Goal: Check status: Check status

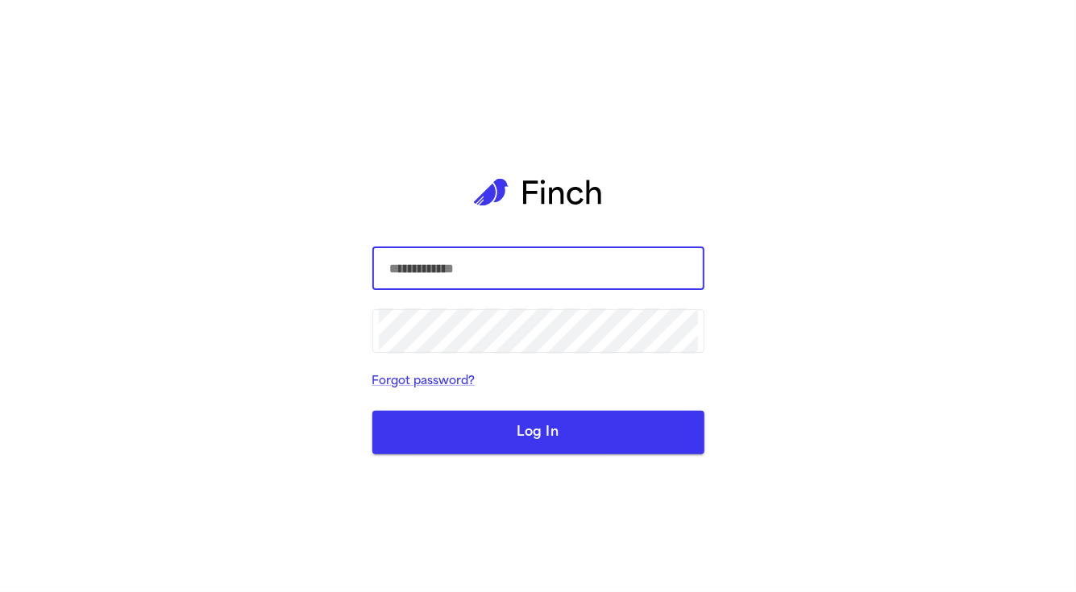
paste input "**********"
type input "**********"
click at [569, 570] on div "**********" at bounding box center [538, 296] width 332 height 592
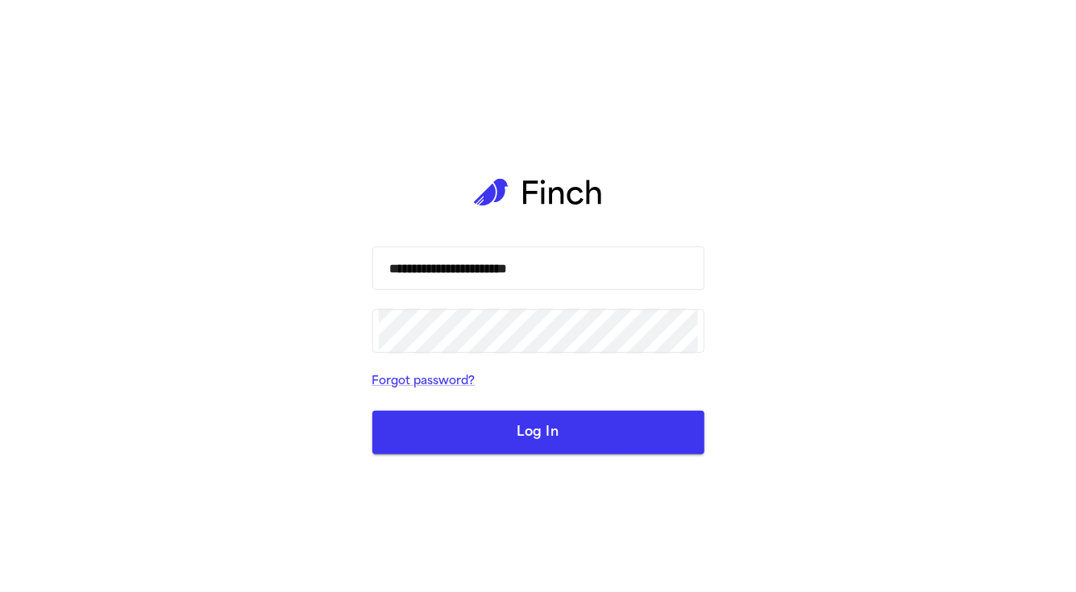
click at [535, 359] on form "**********" at bounding box center [538, 351] width 332 height 208
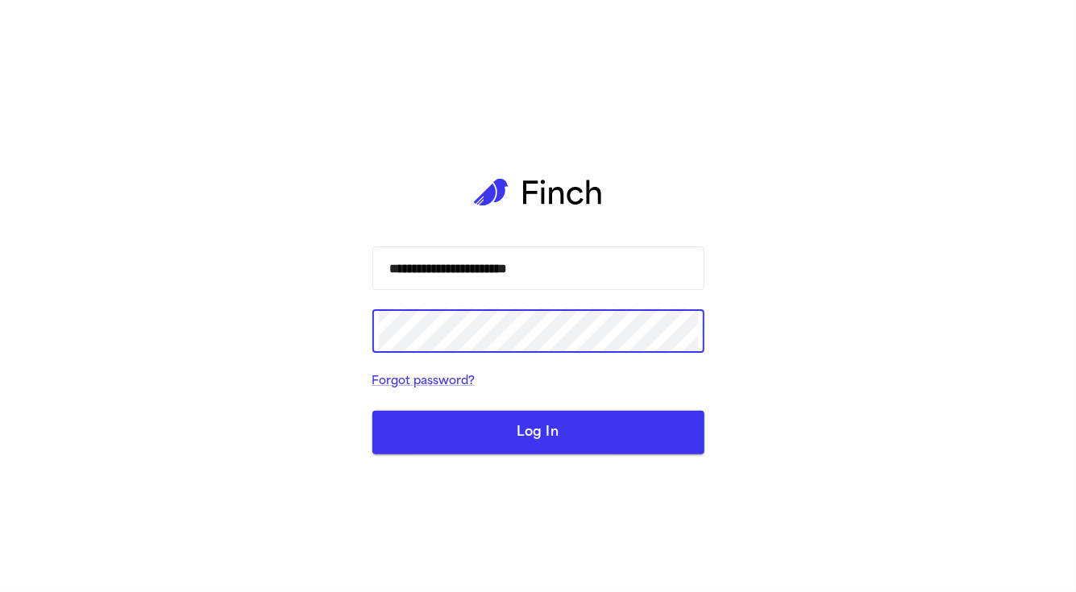
click at [554, 430] on button "Log In" at bounding box center [538, 433] width 332 height 44
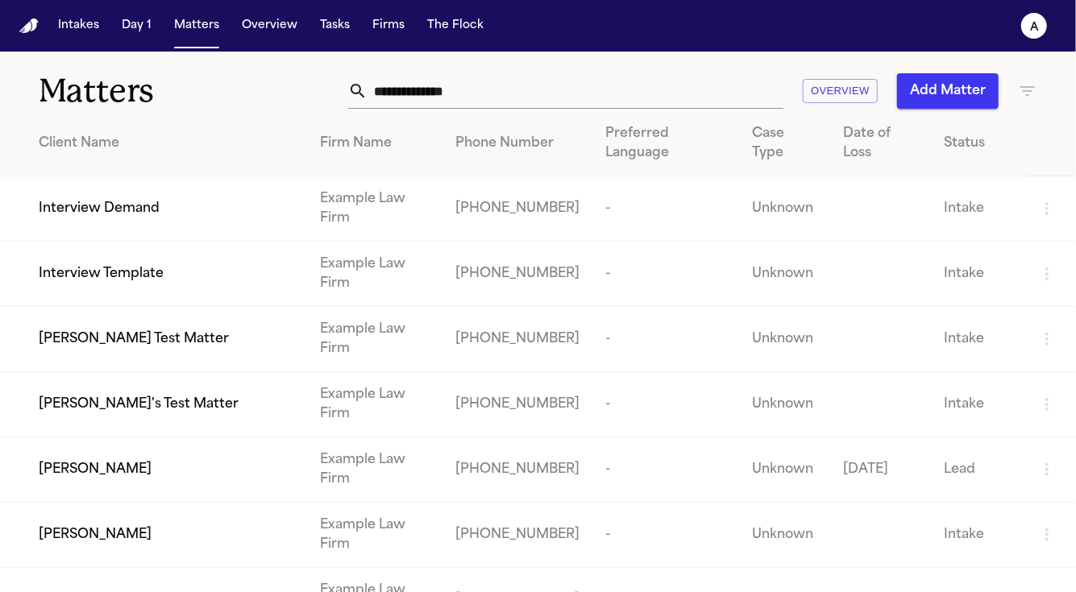
click at [1027, 35] on icon "a" at bounding box center [1034, 26] width 26 height 26
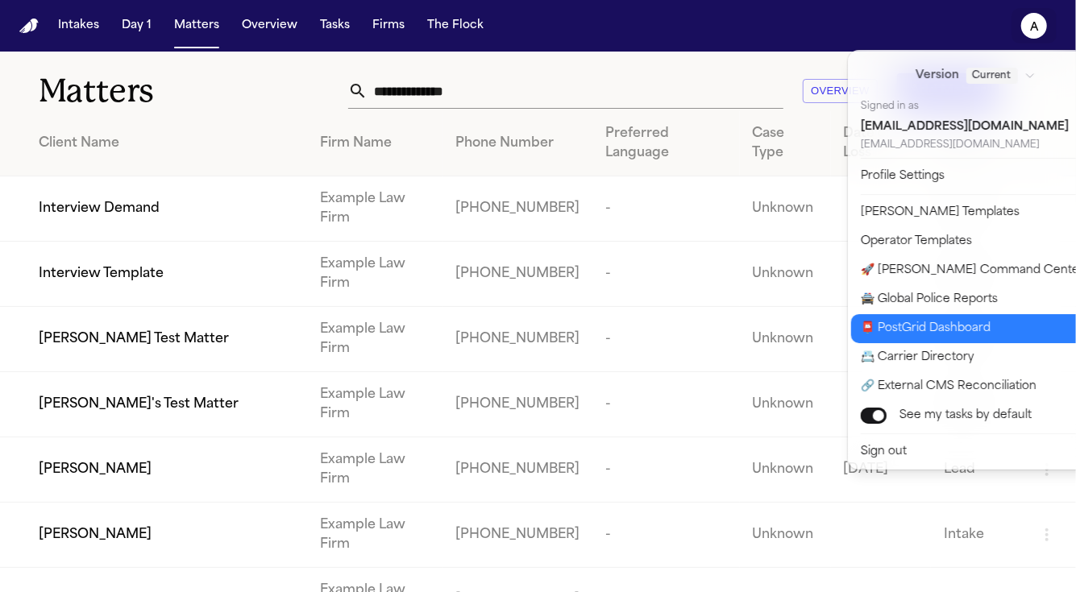
click at [980, 334] on button "📮 PostGrid Dashboard" at bounding box center [985, 328] width 268 height 29
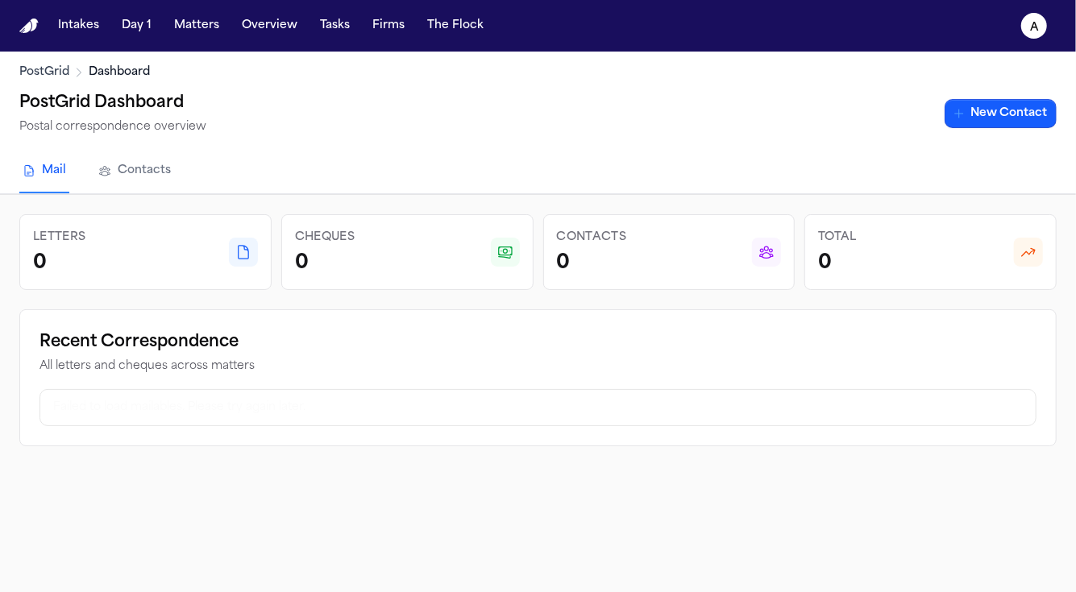
click at [167, 181] on link "Contacts" at bounding box center [134, 172] width 79 height 44
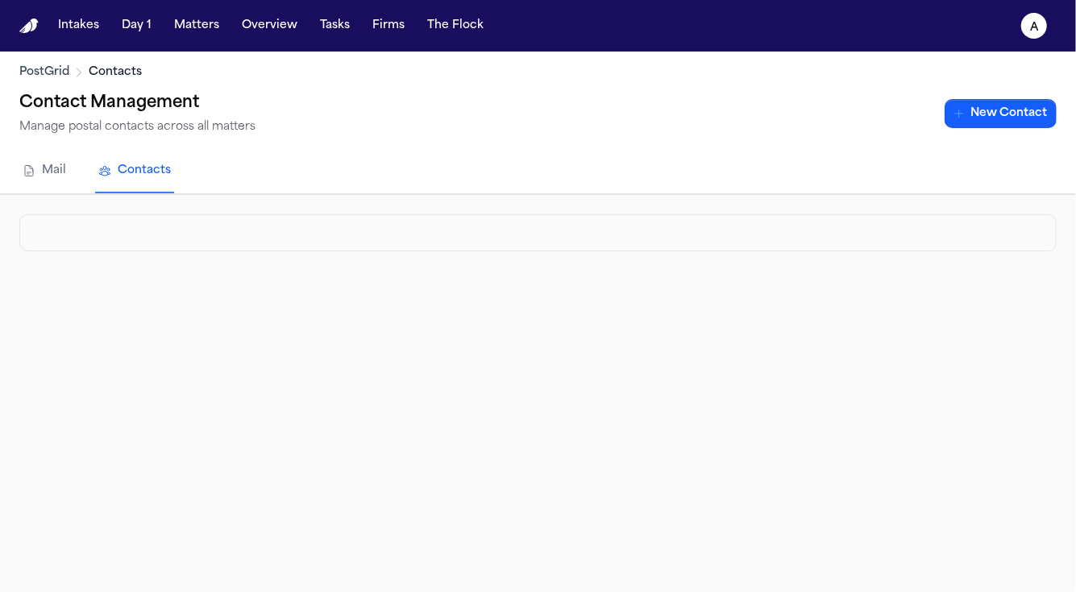
click at [86, 161] on nav "Mail Contacts" at bounding box center [537, 172] width 1037 height 44
click at [189, 46] on nav "Intakes Day 1 Matters Overview Tasks Firms The Flock a" at bounding box center [538, 26] width 1076 height 52
click at [197, 30] on button "Matters" at bounding box center [197, 25] width 58 height 29
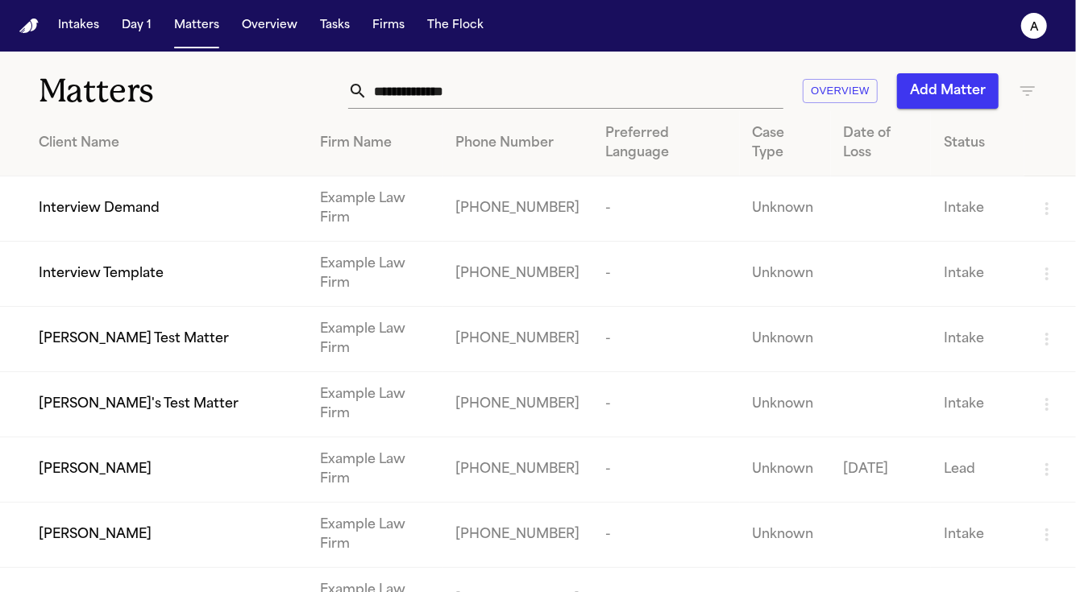
click at [166, 372] on td "[PERSON_NAME]'s Test Matter" at bounding box center [153, 404] width 307 height 65
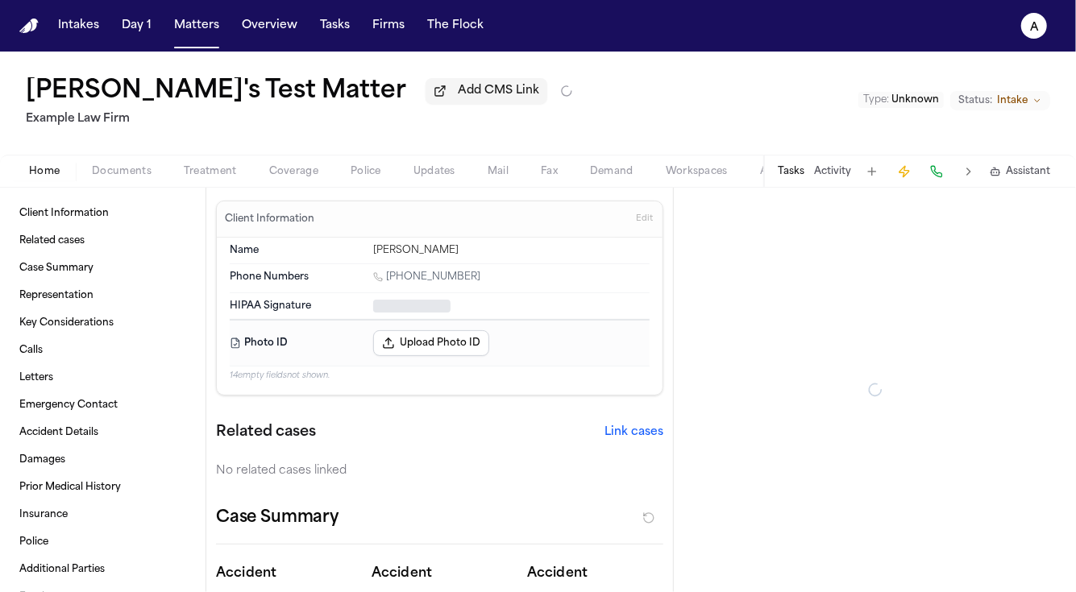
type textarea "*"
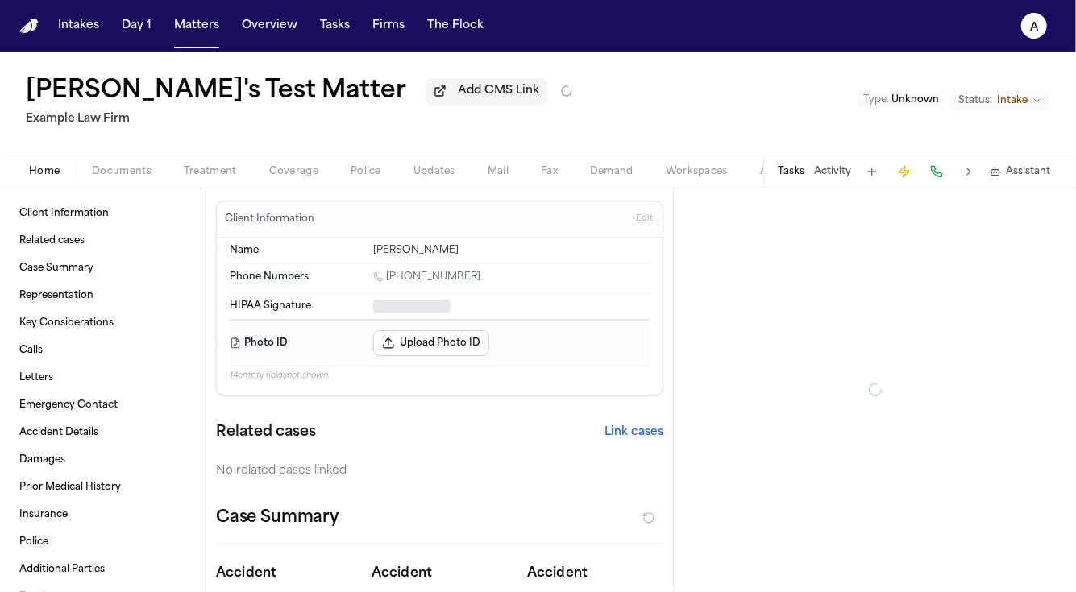
type textarea "*"
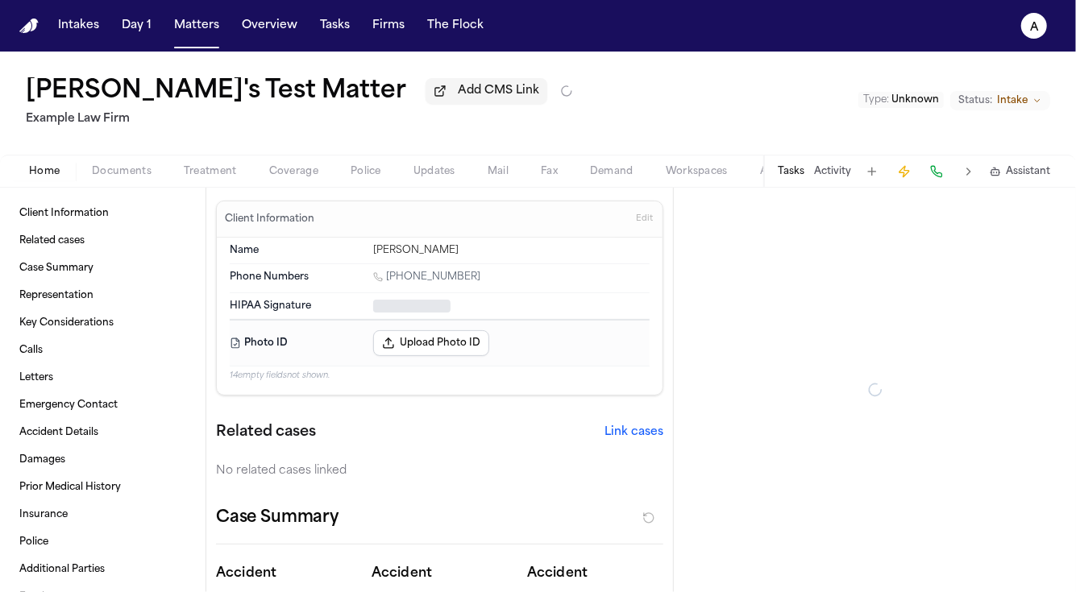
type textarea "*"
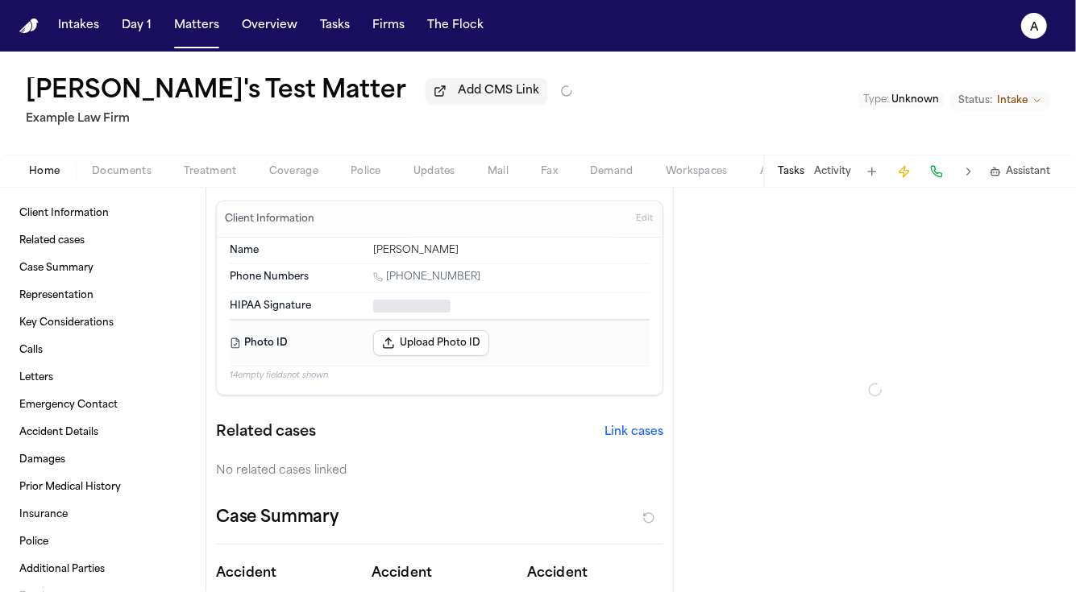
type textarea "*"
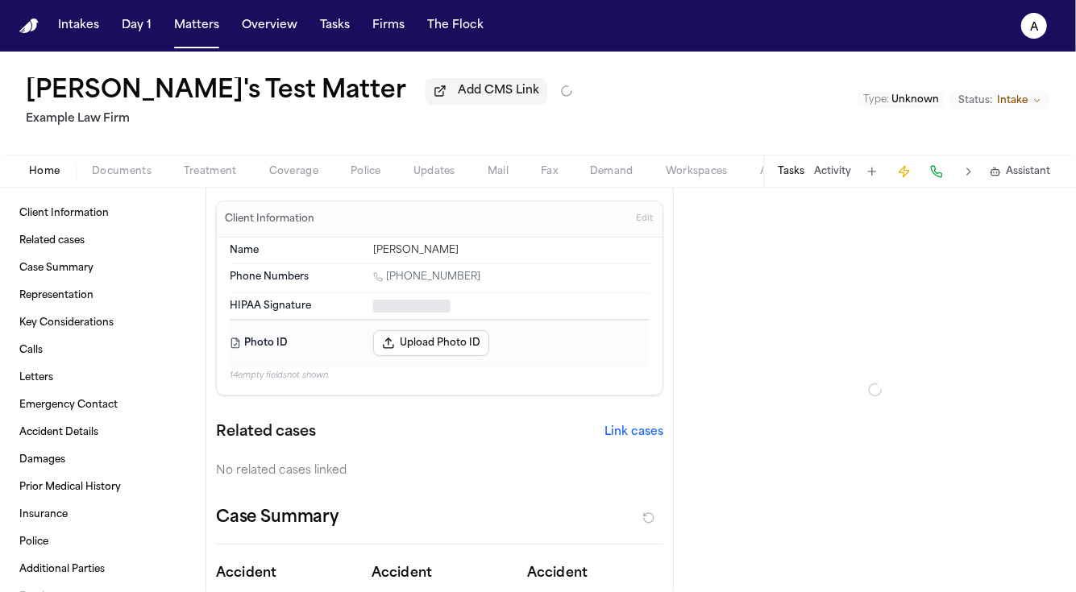
type textarea "*"
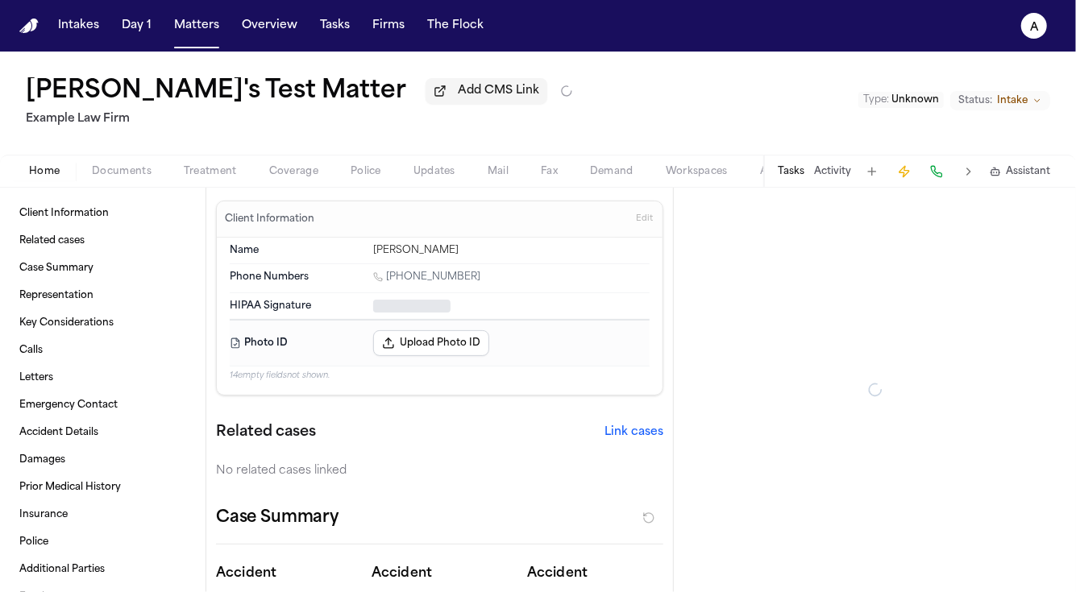
type textarea "*"
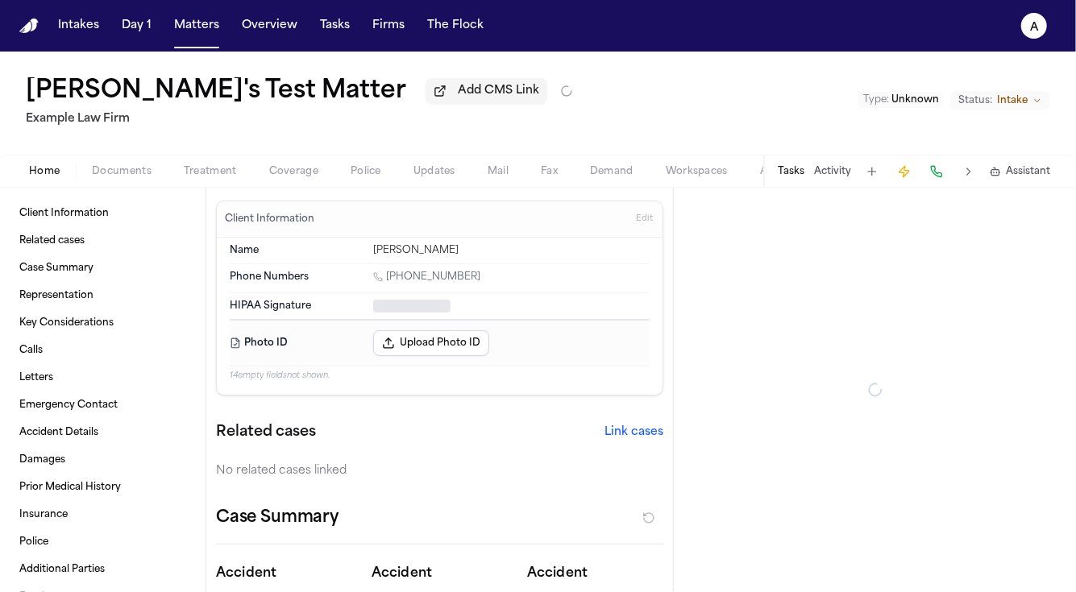
type textarea "*"
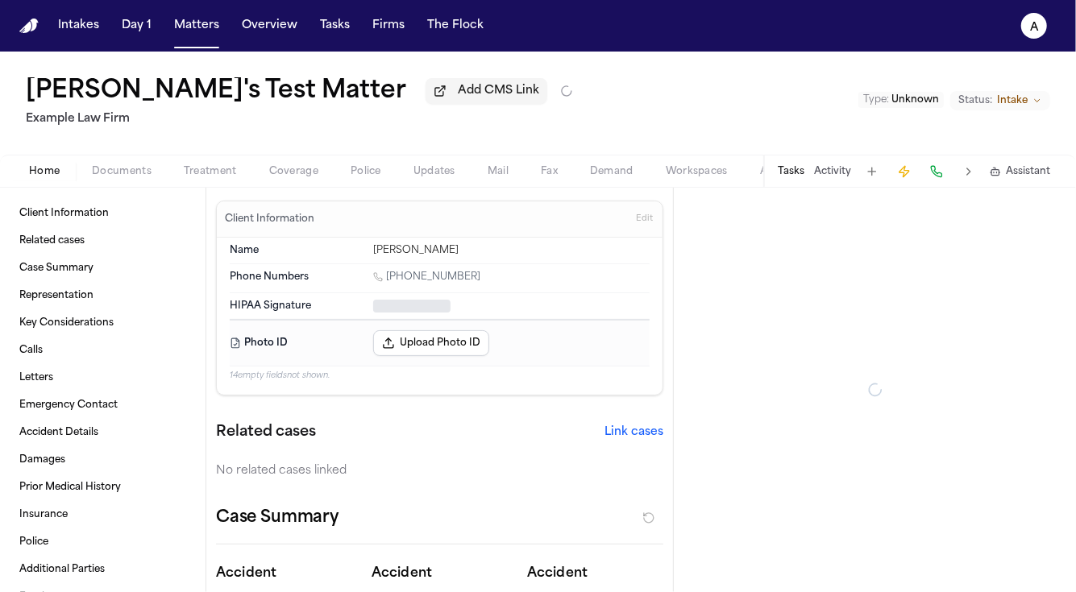
type textarea "*"
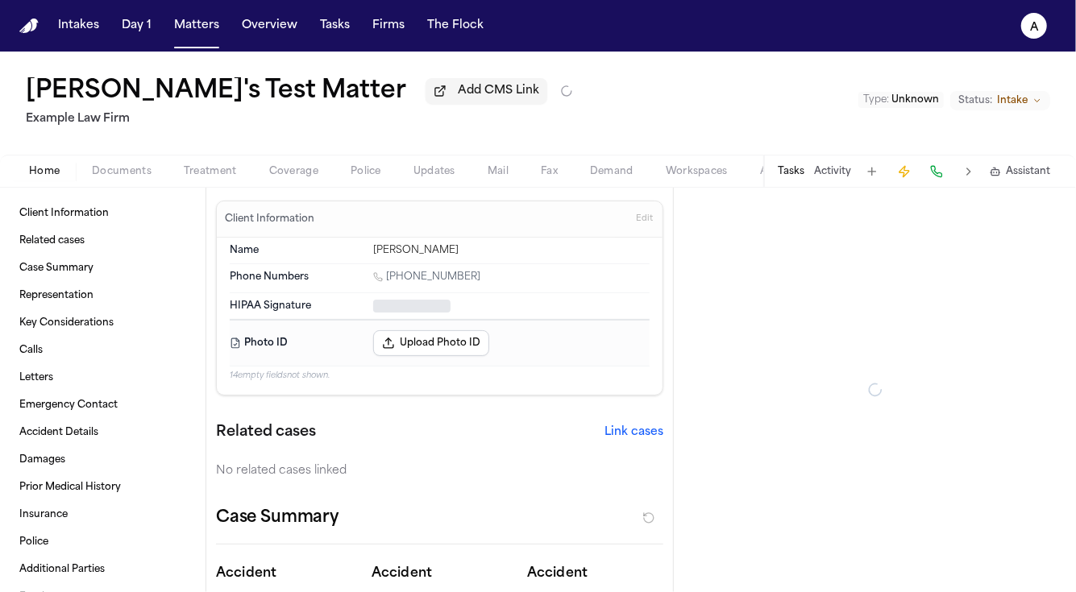
type textarea "*"
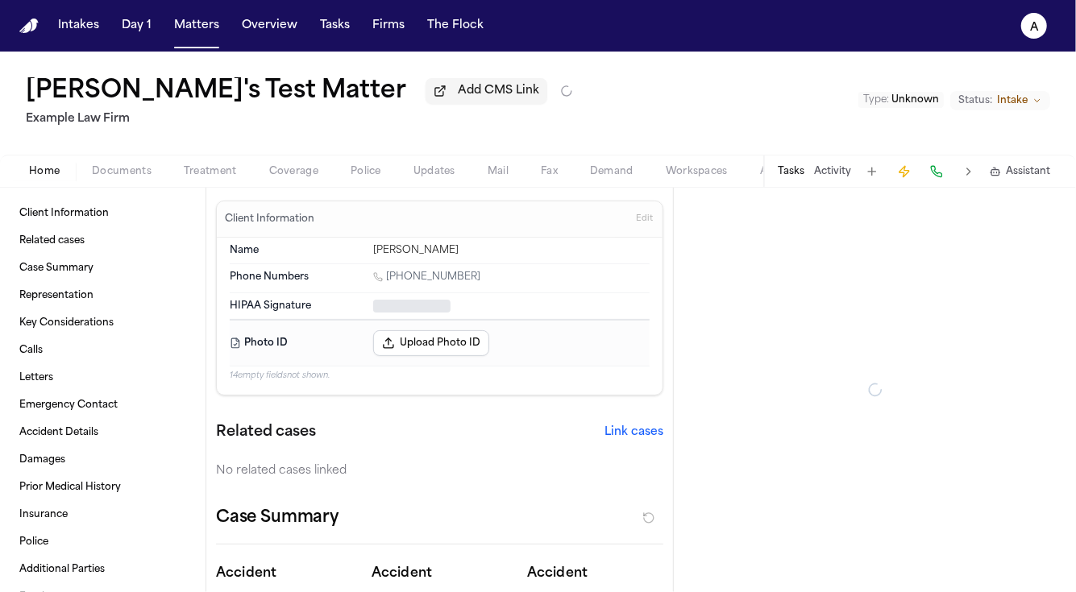
type textarea "*"
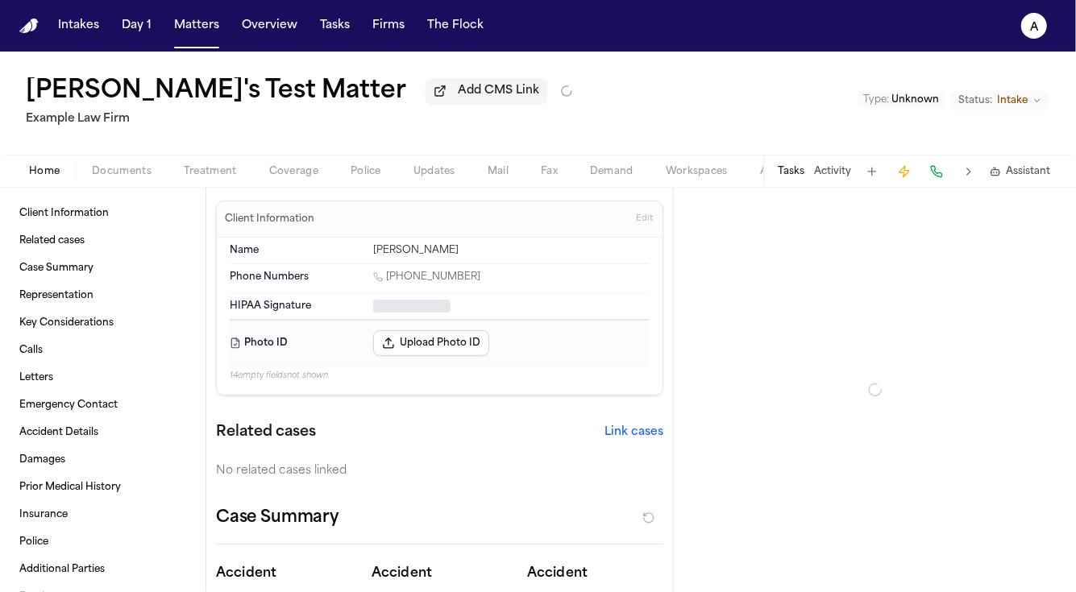
type textarea "*"
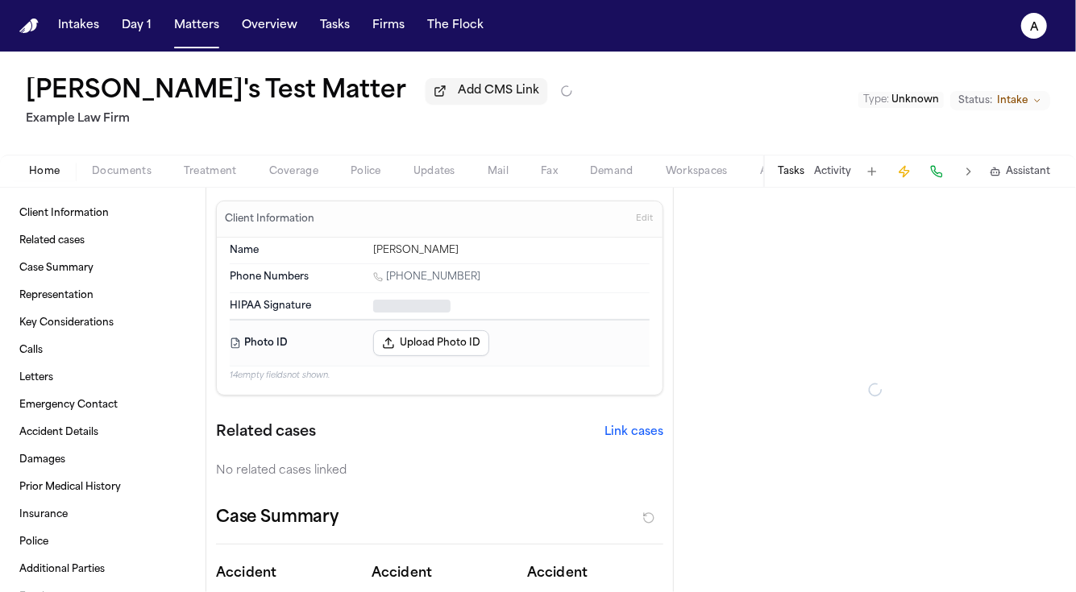
type textarea "*"
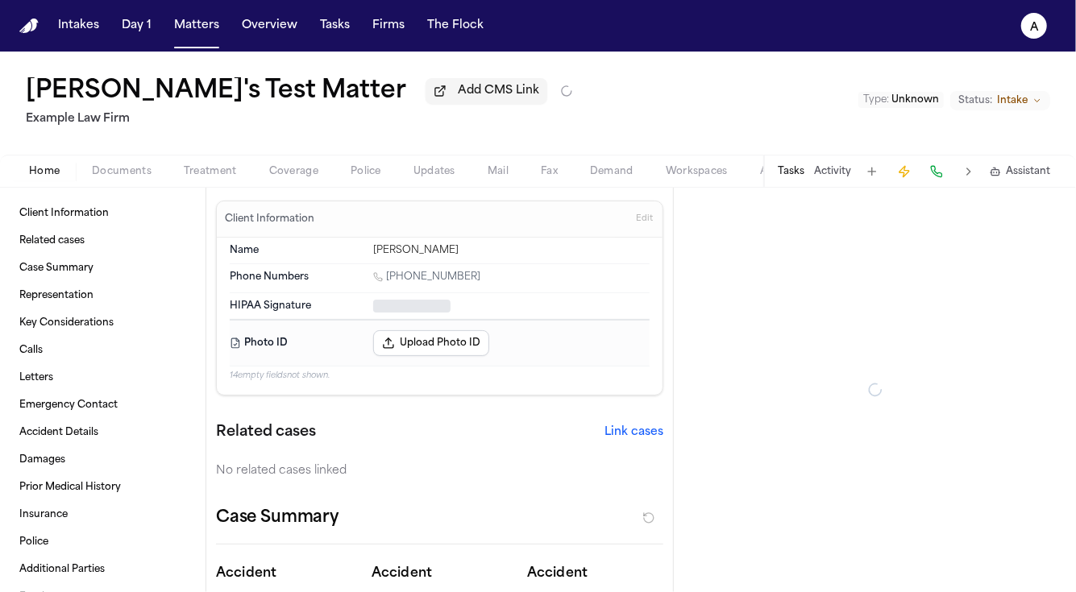
type textarea "*"
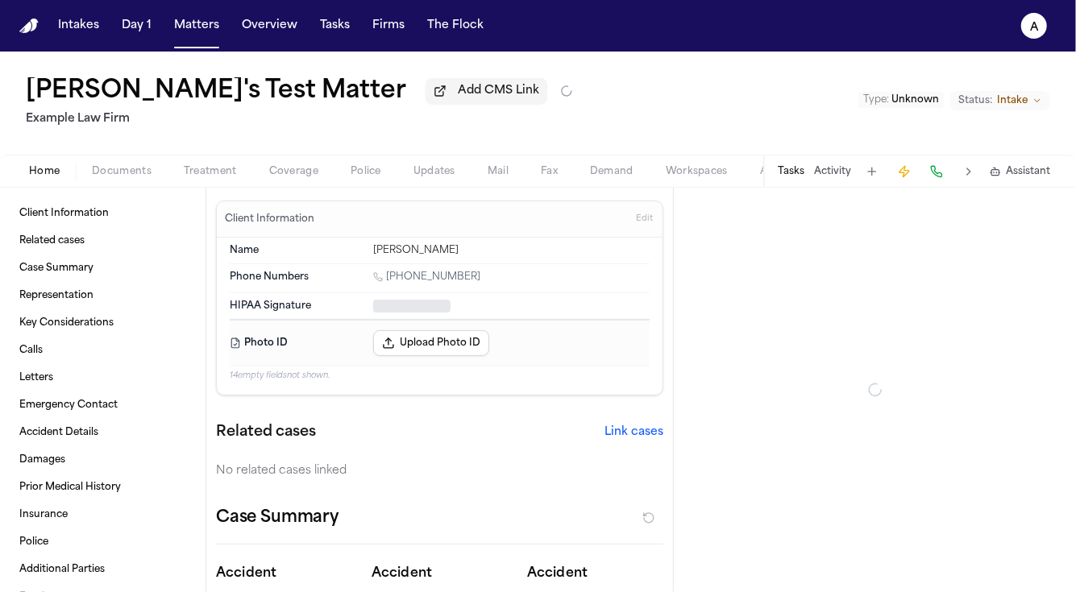
type textarea "*"
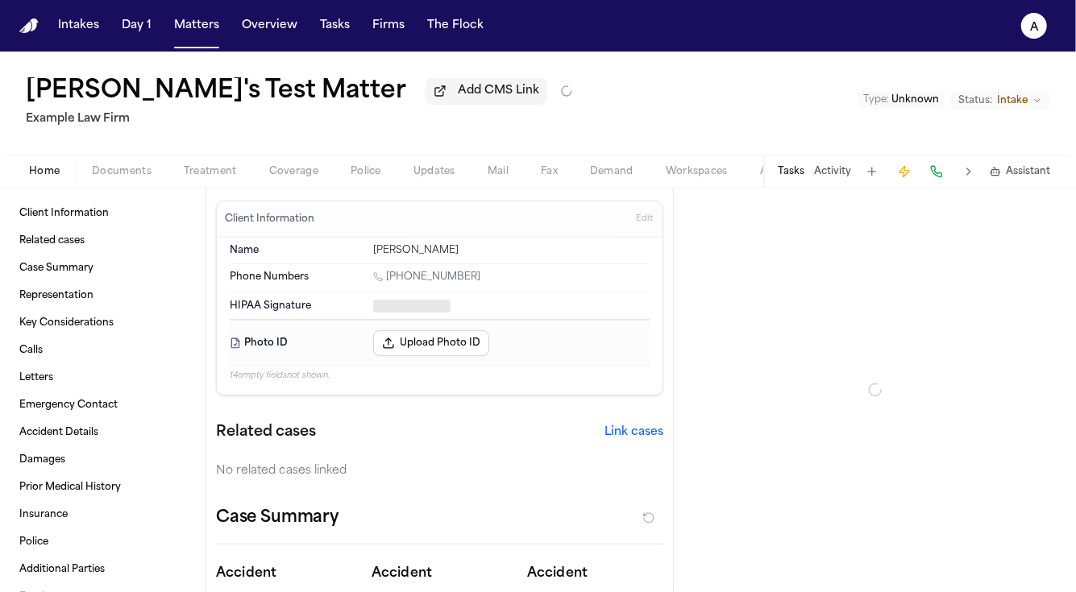
type textarea "*"
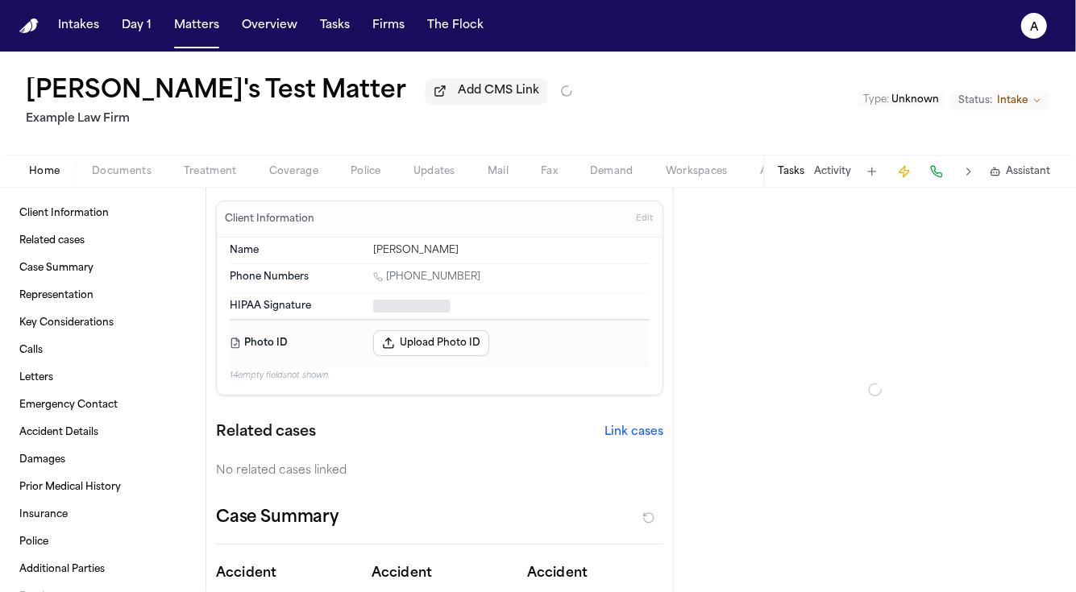
type textarea "*"
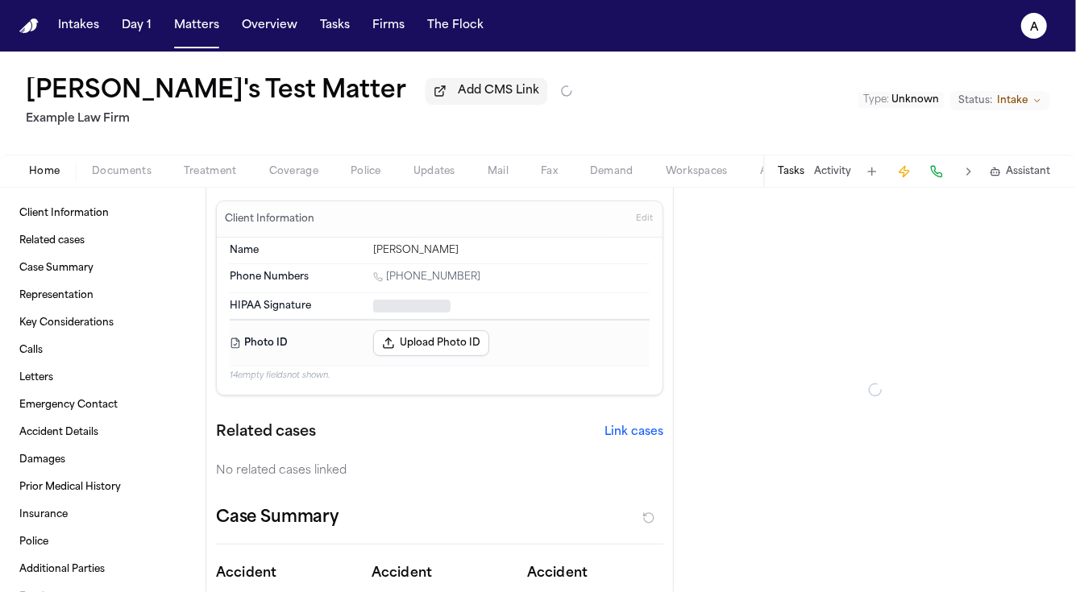
type textarea "*"
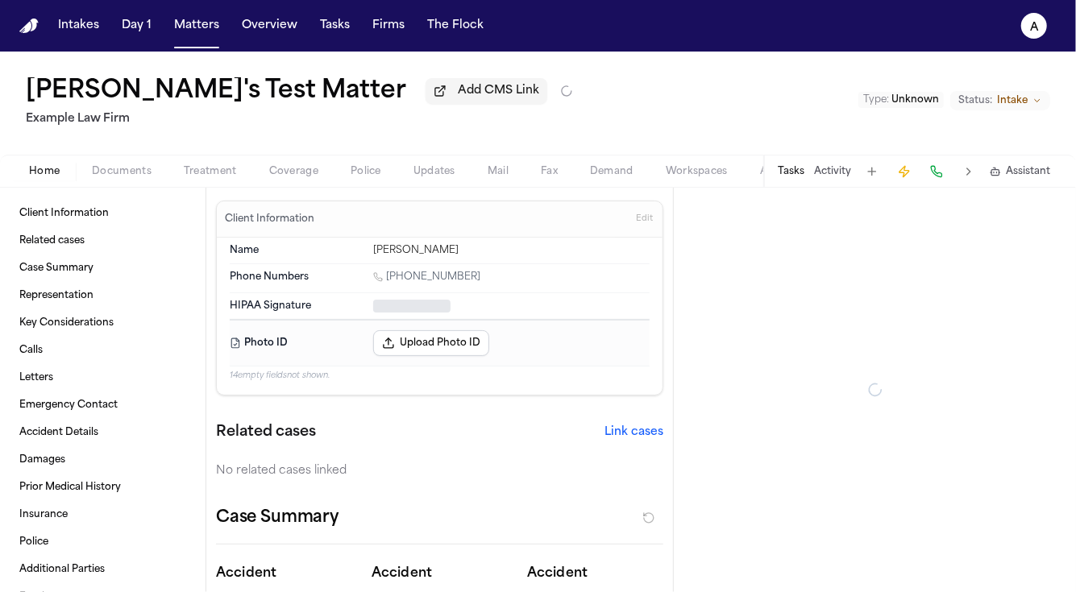
type textarea "*"
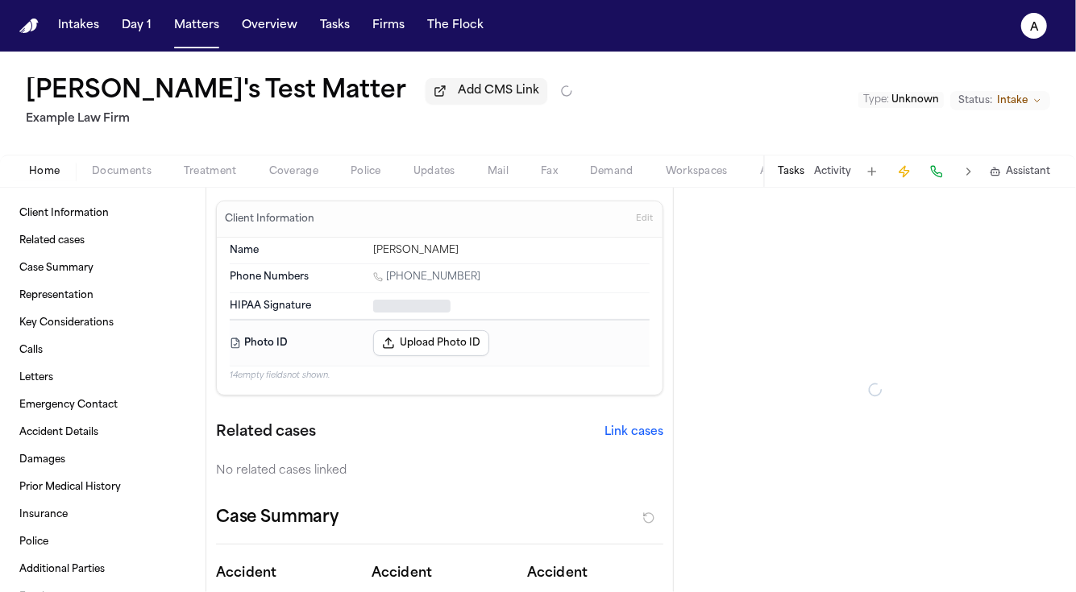
type textarea "*"
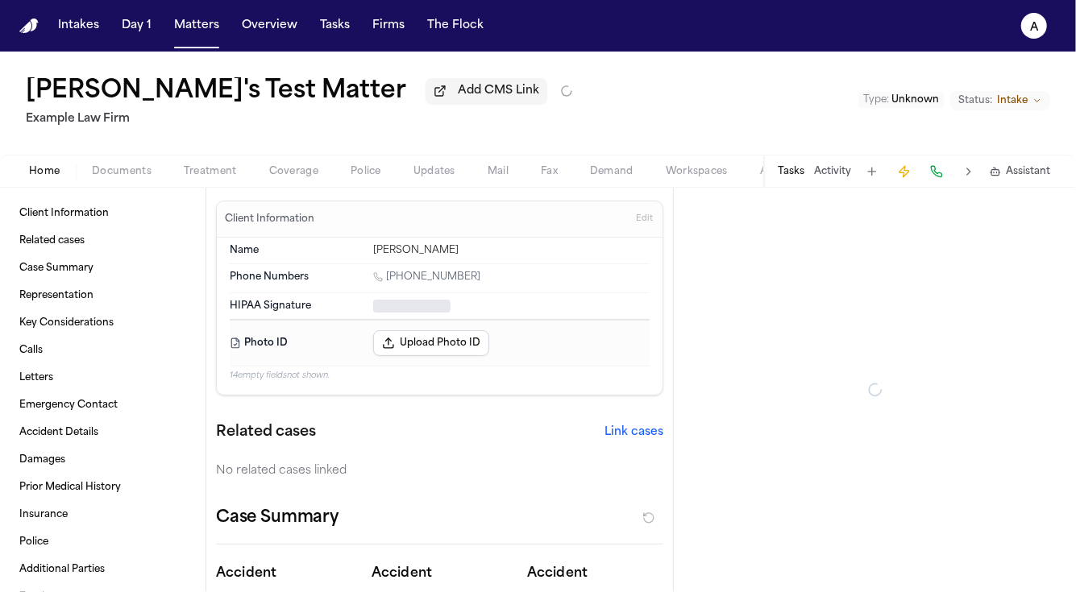
type textarea "*"
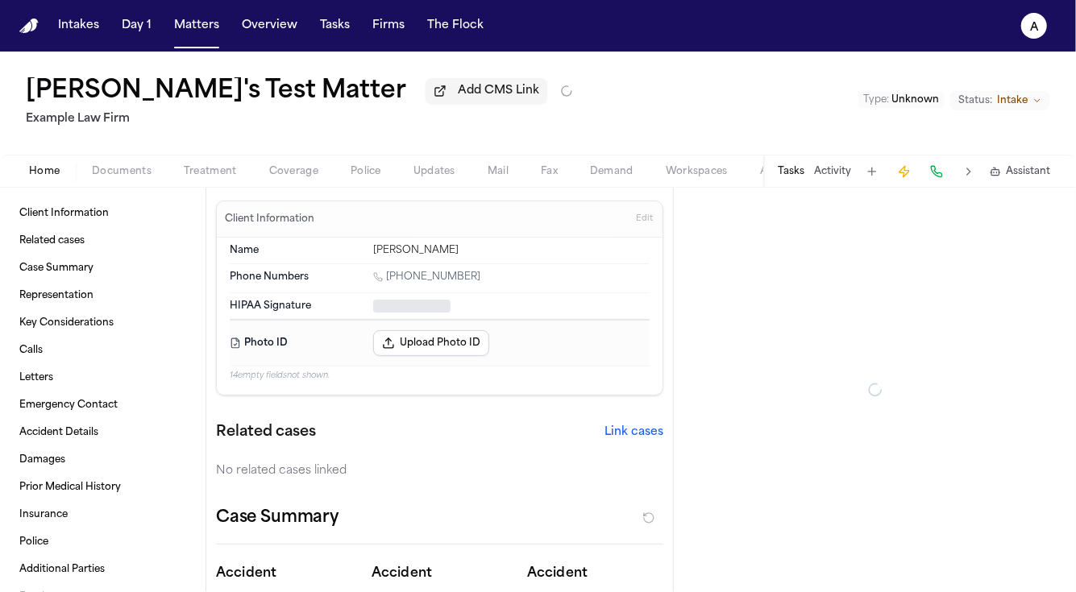
type textarea "*"
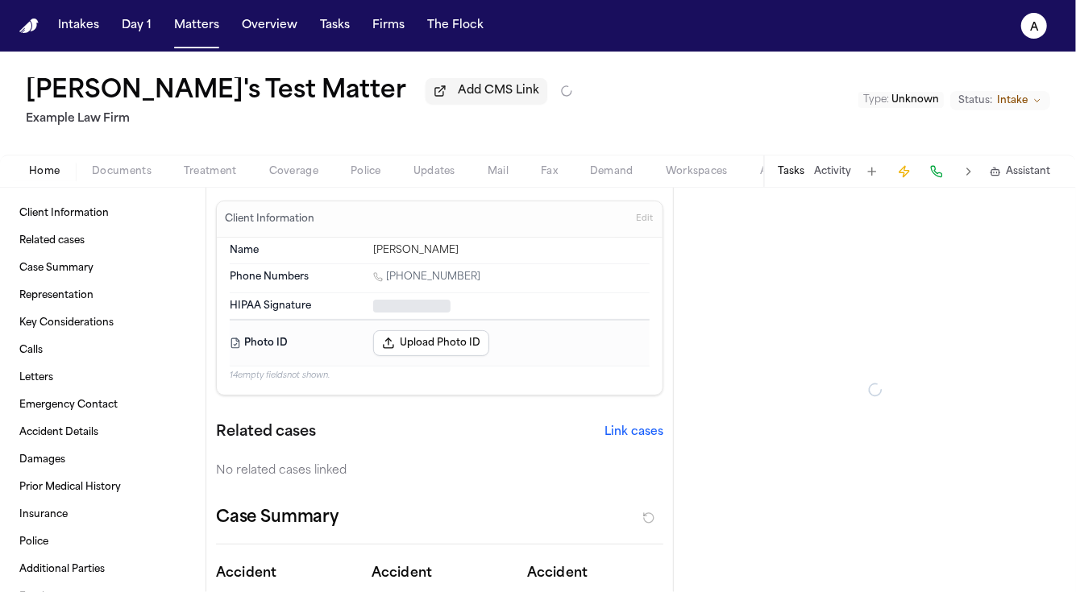
type textarea "*"
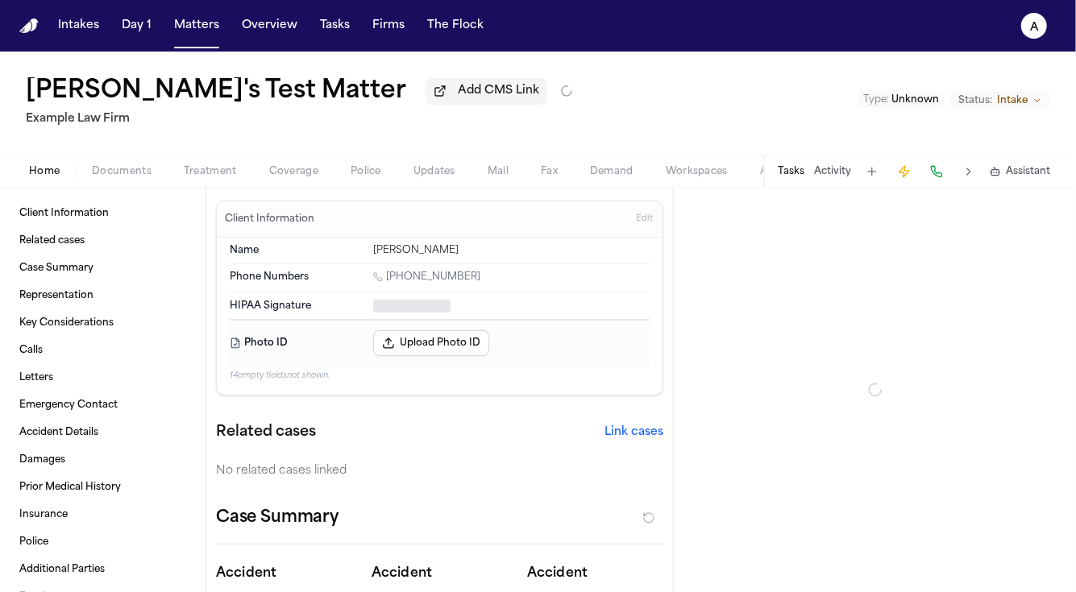
type textarea "*"
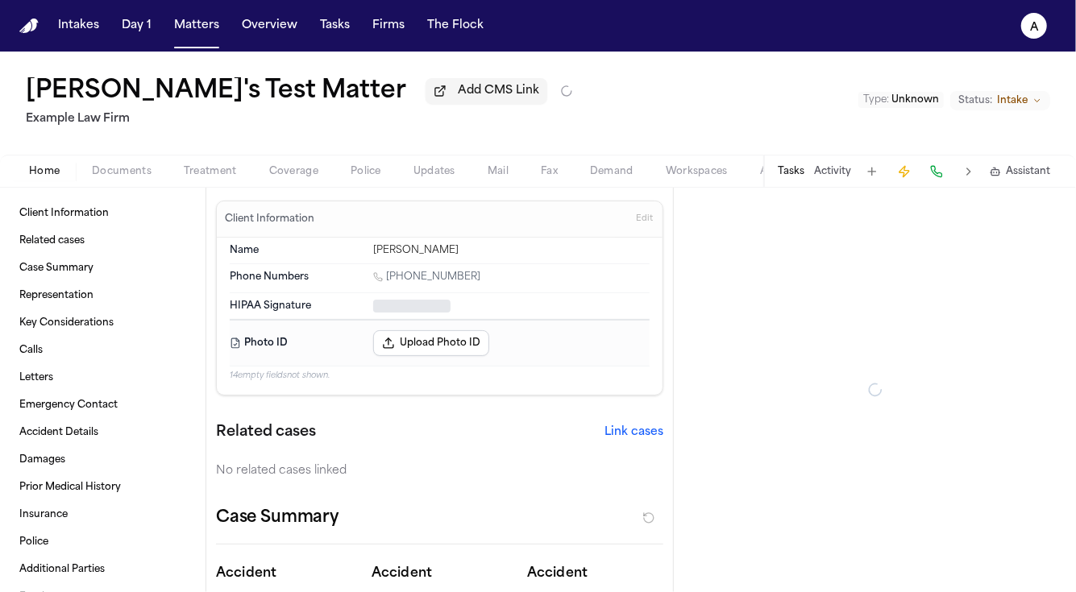
type textarea "*"
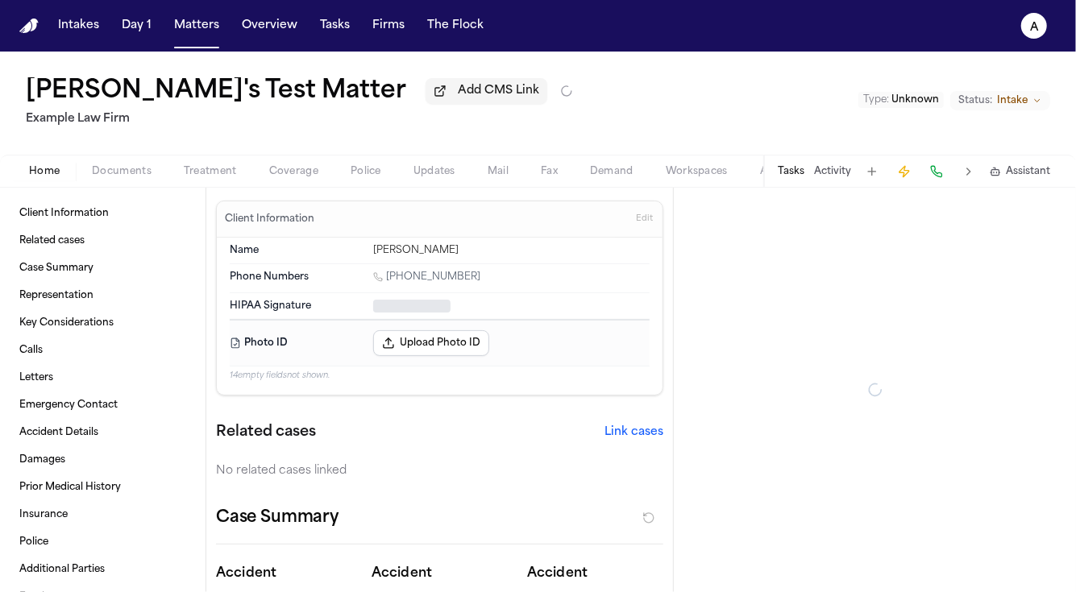
type textarea "*"
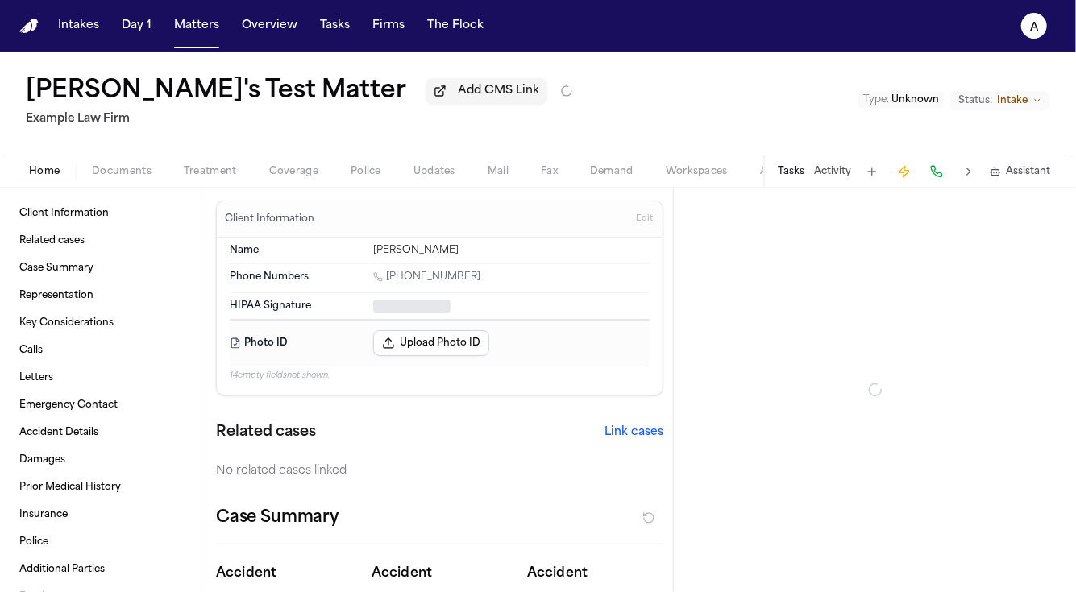
type textarea "*"
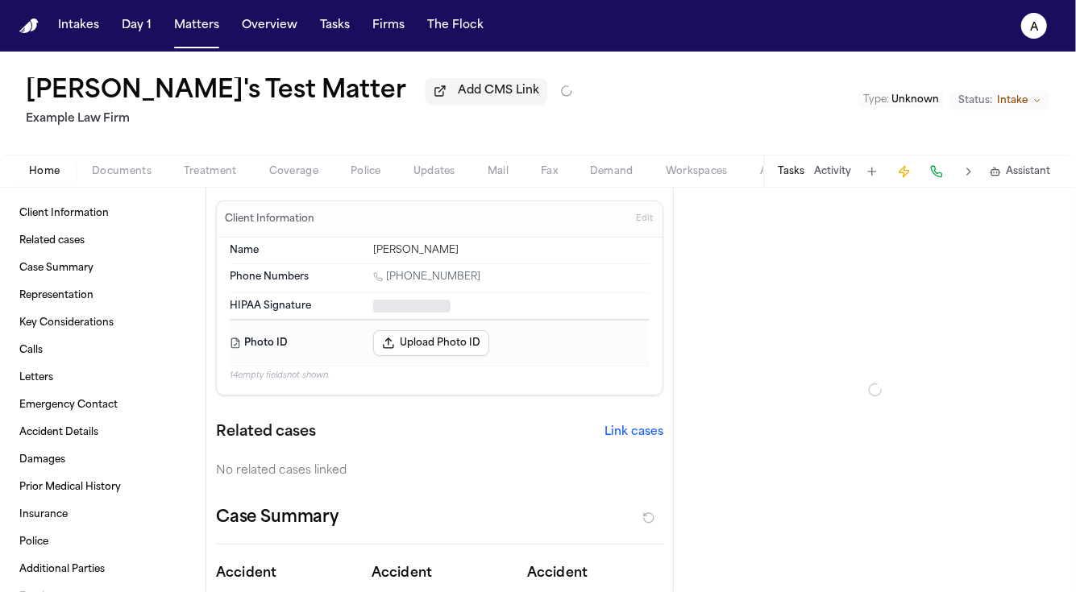
type textarea "*"
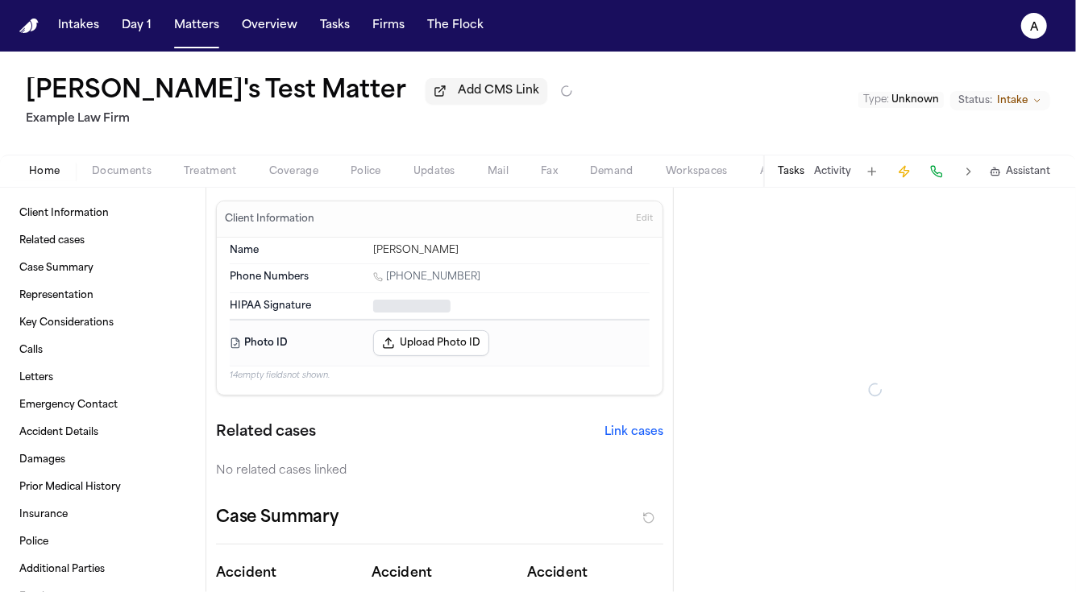
type textarea "*"
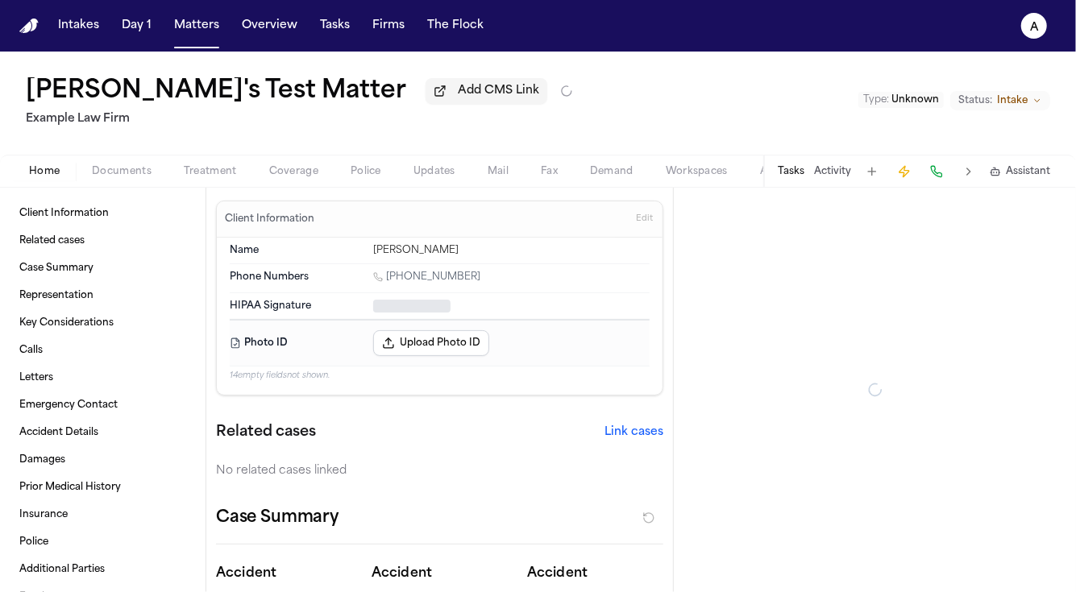
type textarea "*"
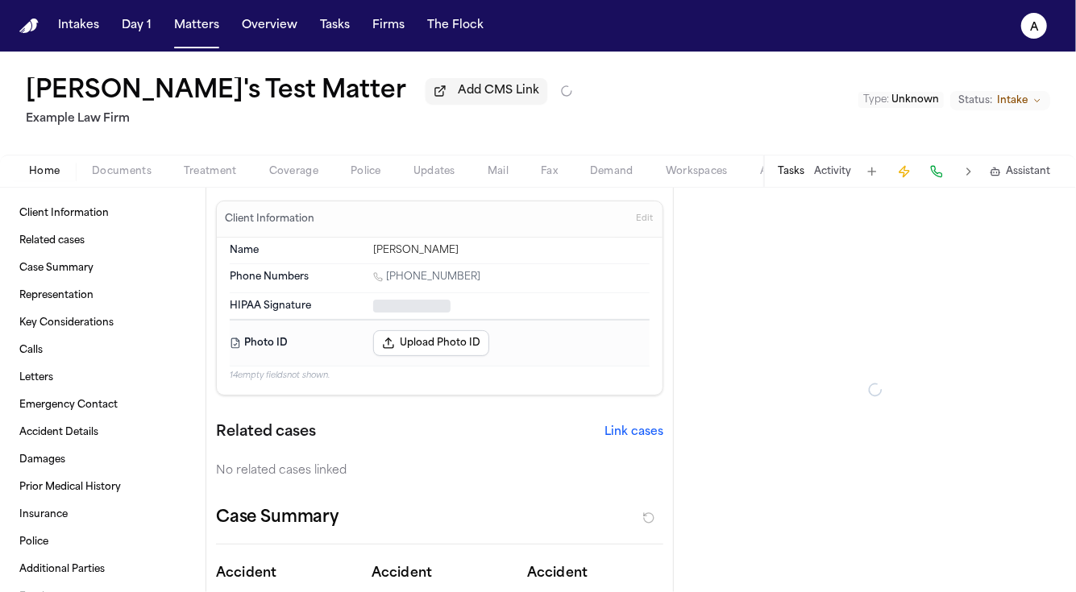
type textarea "*"
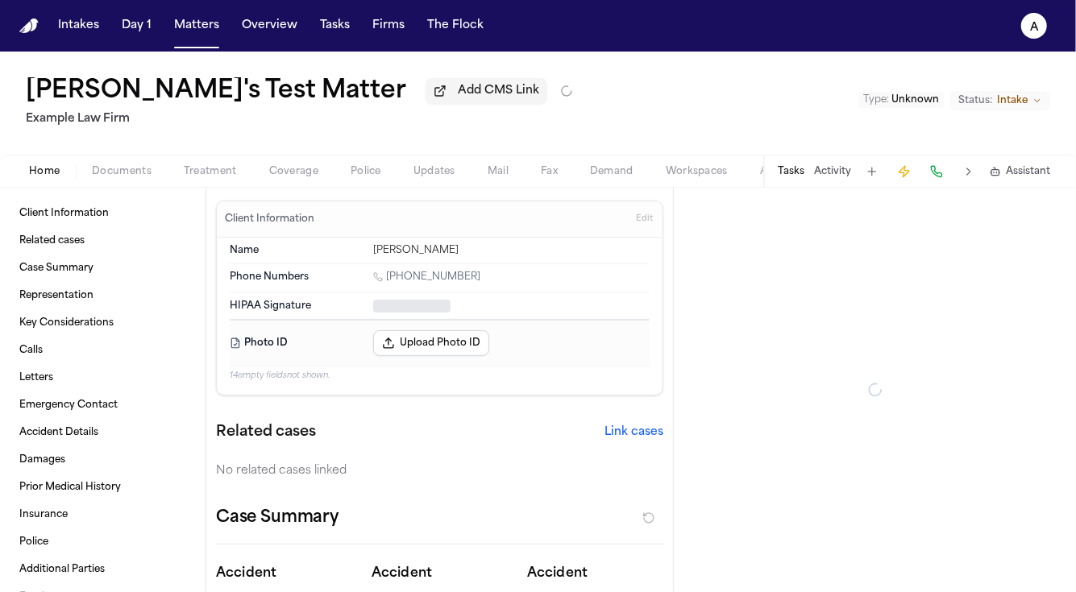
type textarea "*"
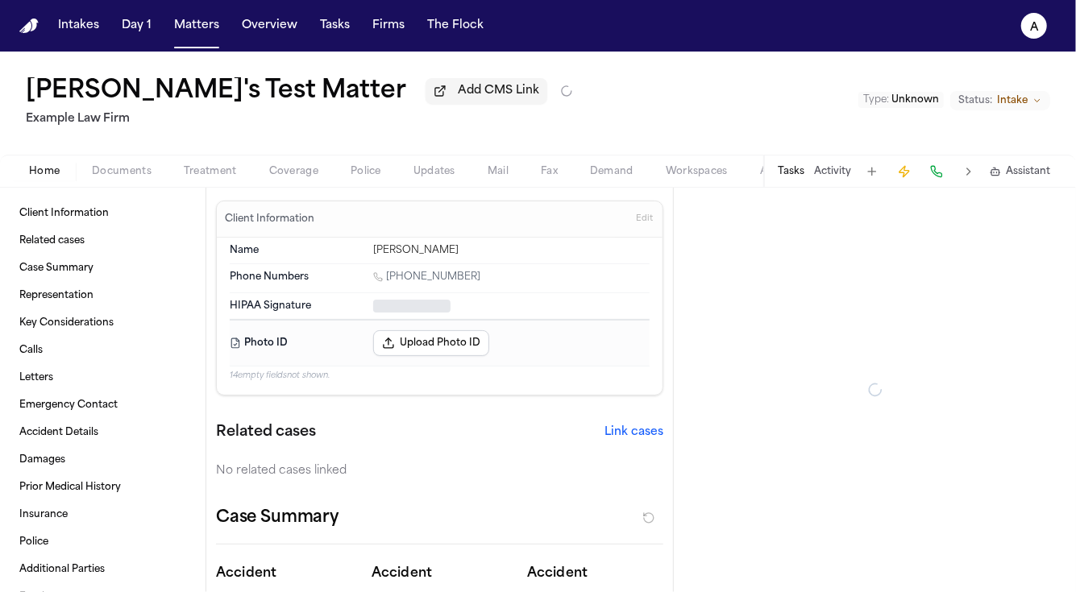
type textarea "*"
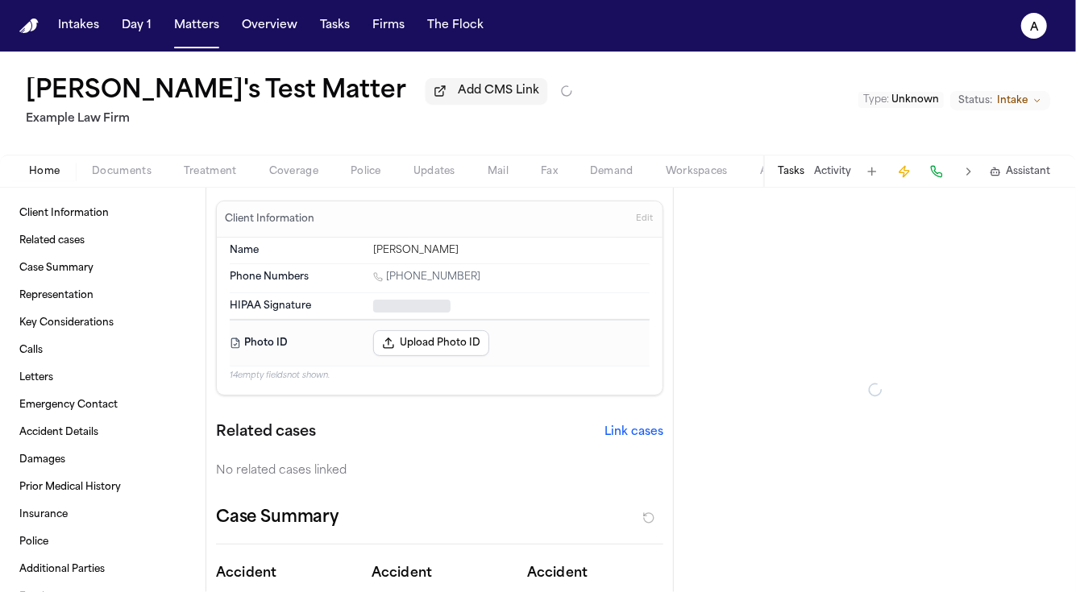
type textarea "*"
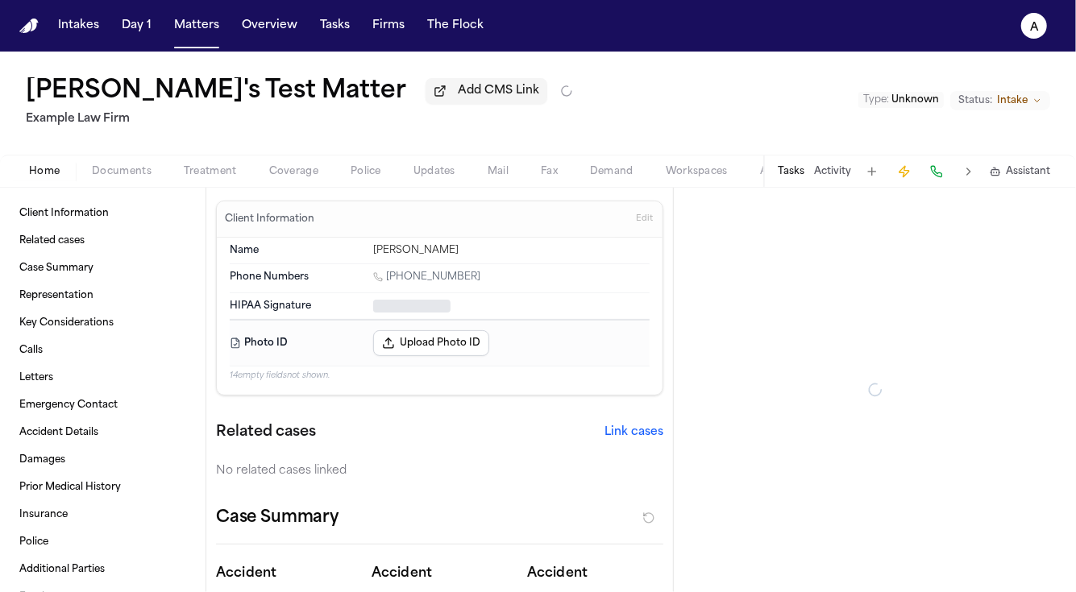
type textarea "*"
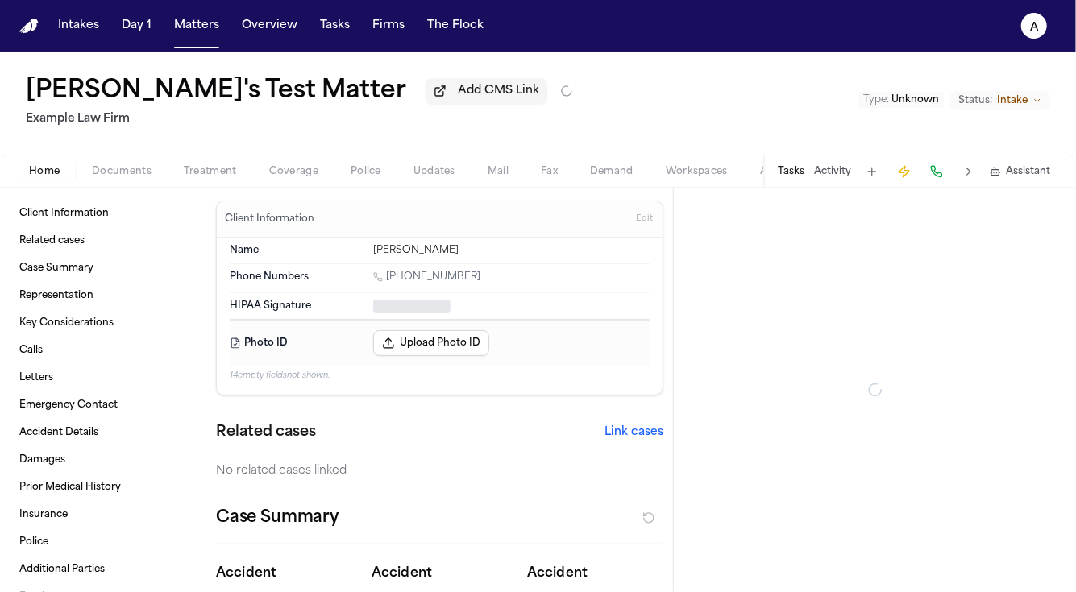
type textarea "*"
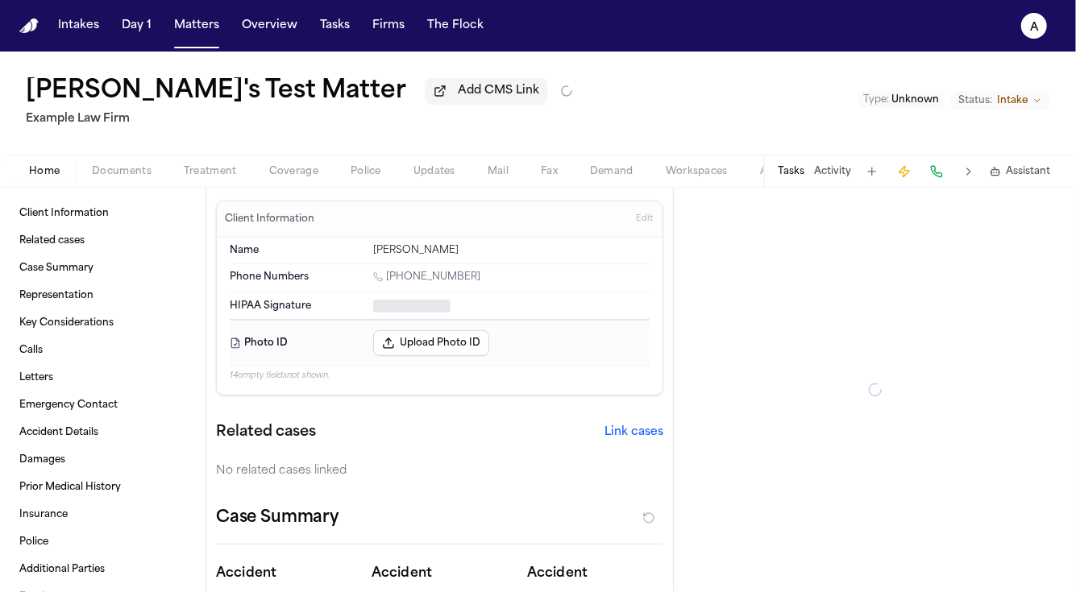
type textarea "*"
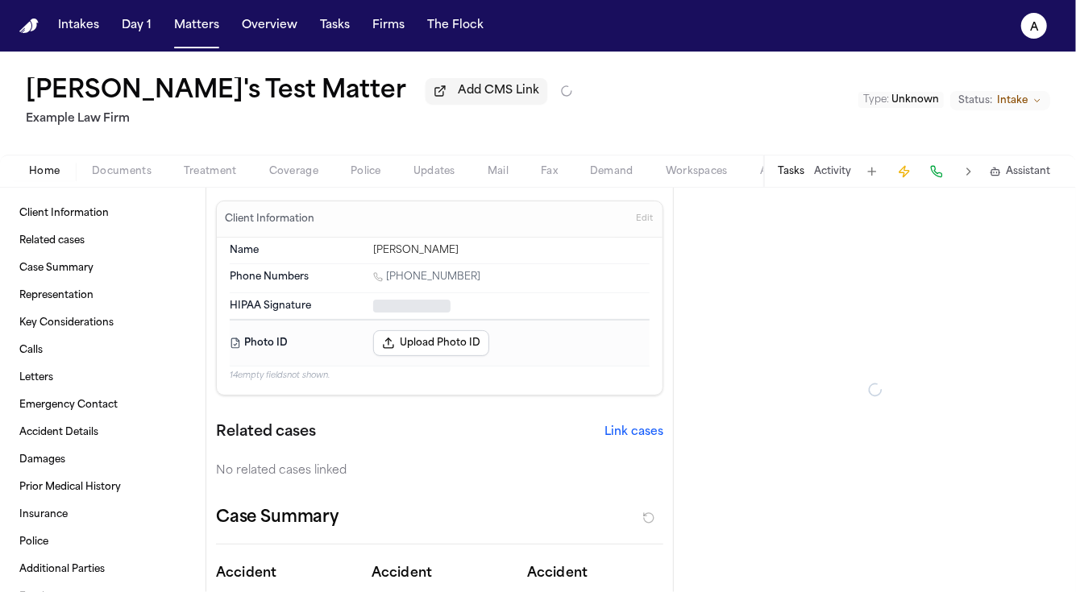
type textarea "*"
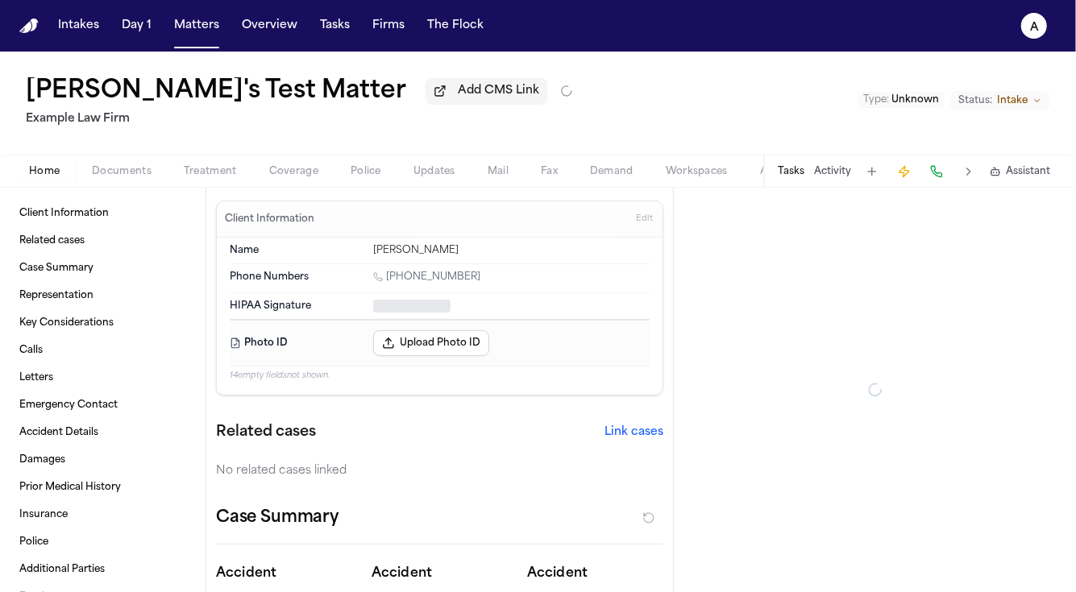
type textarea "*"
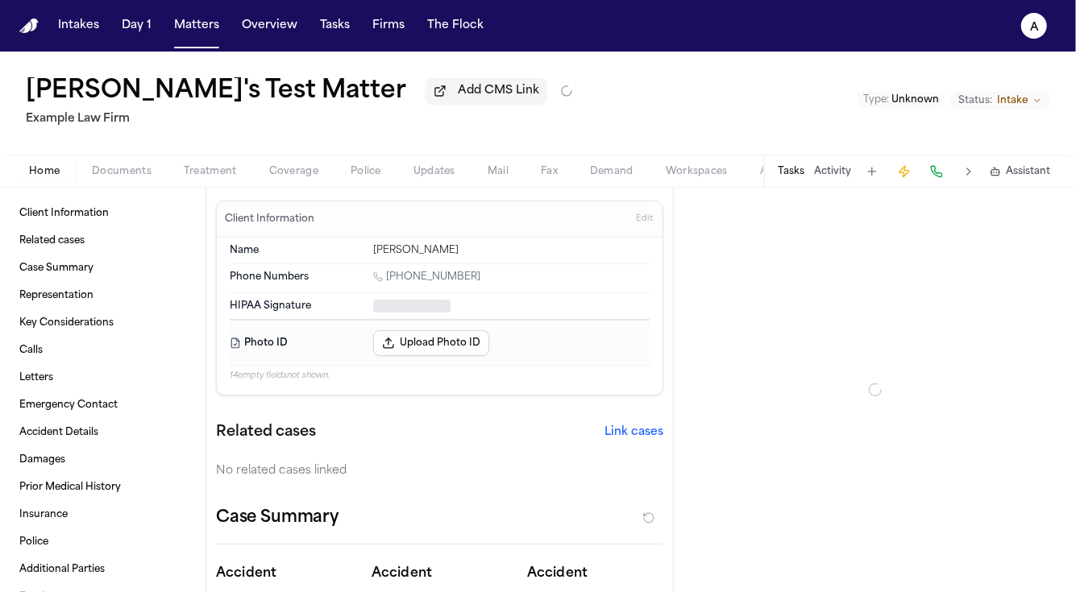
type textarea "*"
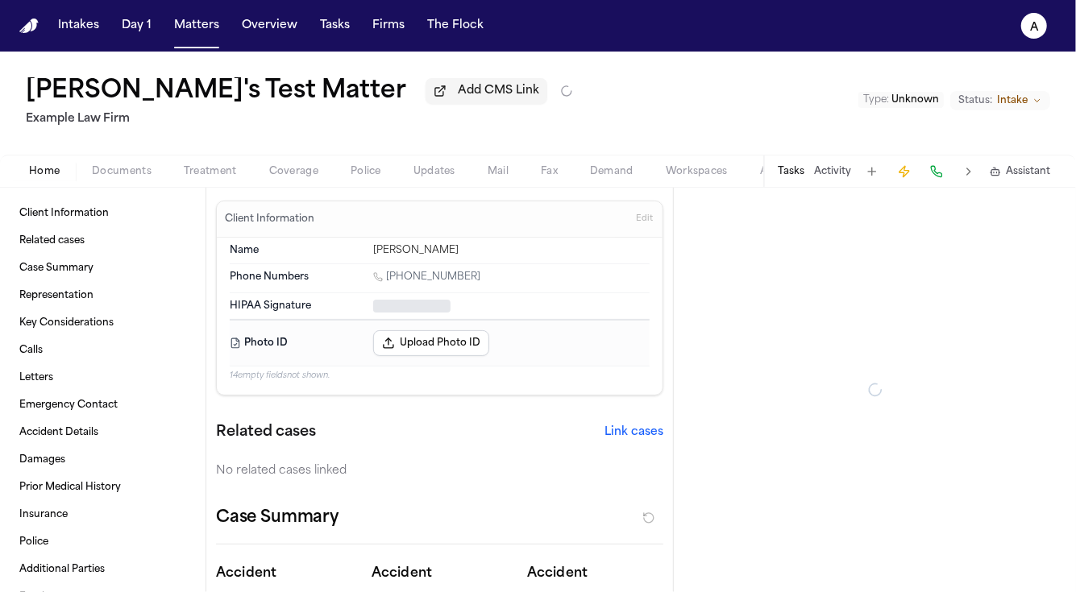
type textarea "*"
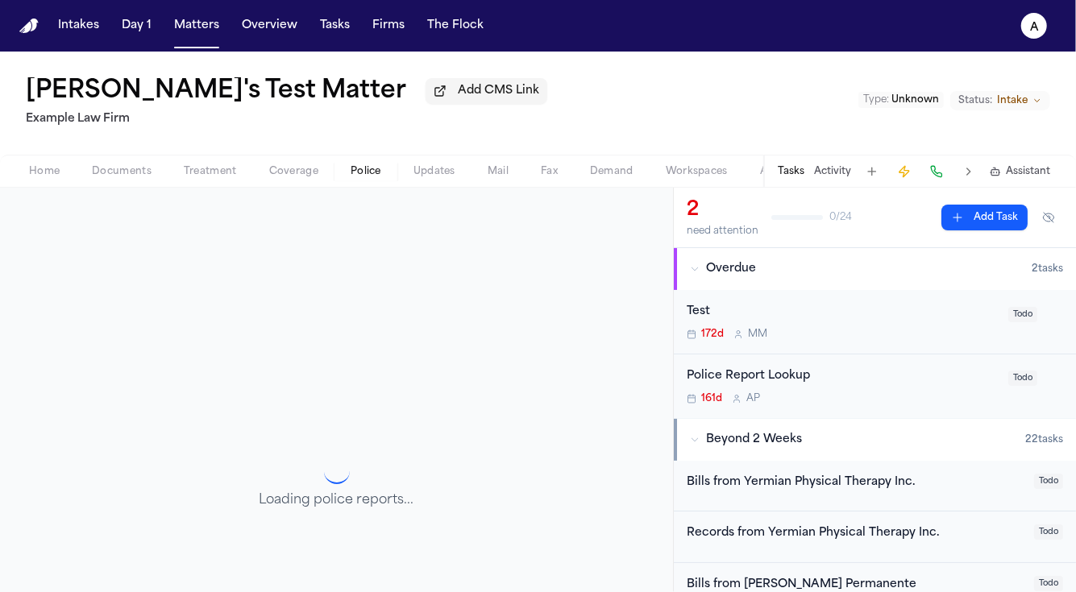
click at [376, 169] on span "Police" at bounding box center [366, 171] width 31 height 13
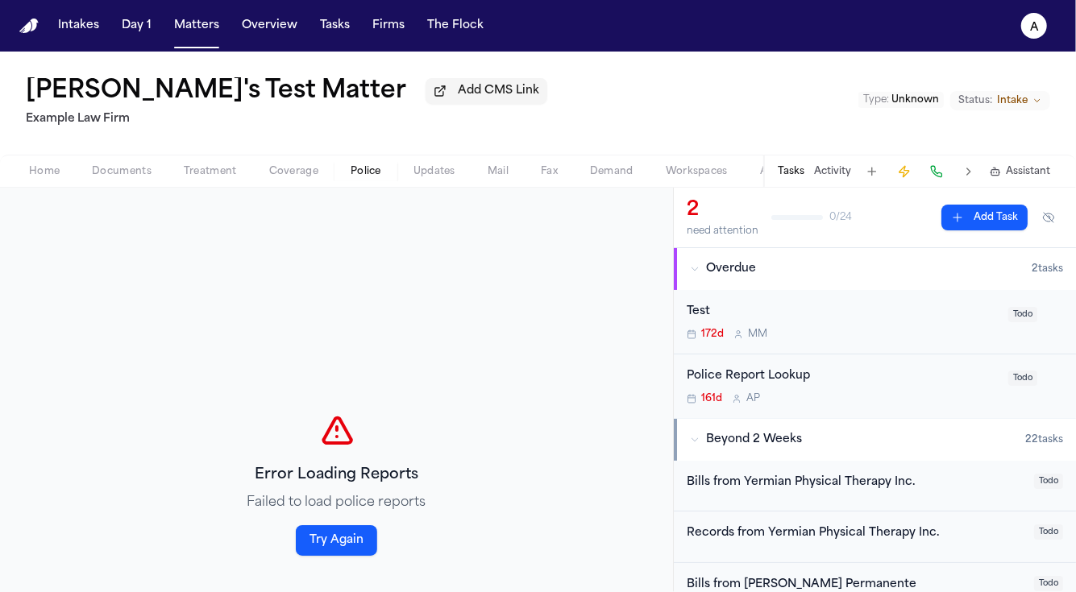
click at [349, 540] on button "Try Again" at bounding box center [336, 540] width 81 height 31
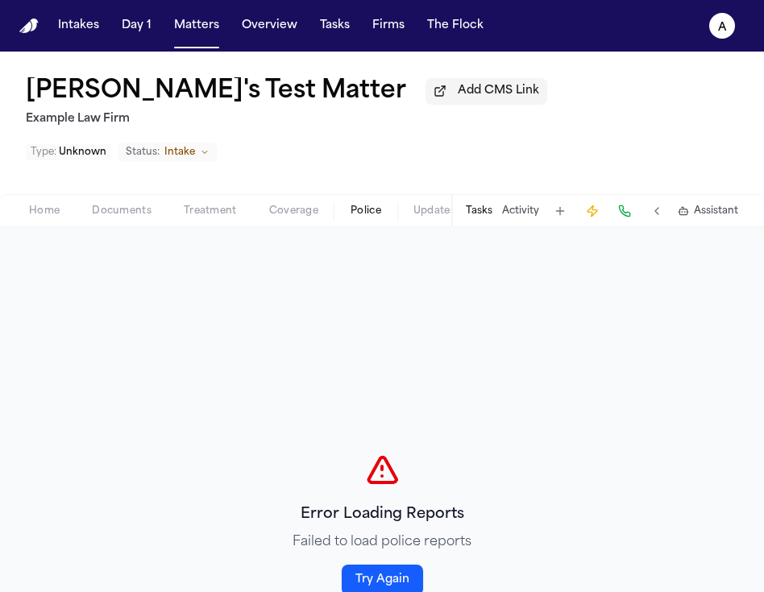
click at [482, 387] on div "Error Loading Reports Failed to load police reports Try Again" at bounding box center [382, 523] width 764 height 592
click at [493, 239] on div "Error Loading Reports Failed to load police reports Try Again" at bounding box center [382, 523] width 764 height 592
click at [394, 408] on div "Error Loading Reports Failed to load police reports Try Again" at bounding box center [382, 523] width 764 height 592
